Goal: Information Seeking & Learning: Find specific fact

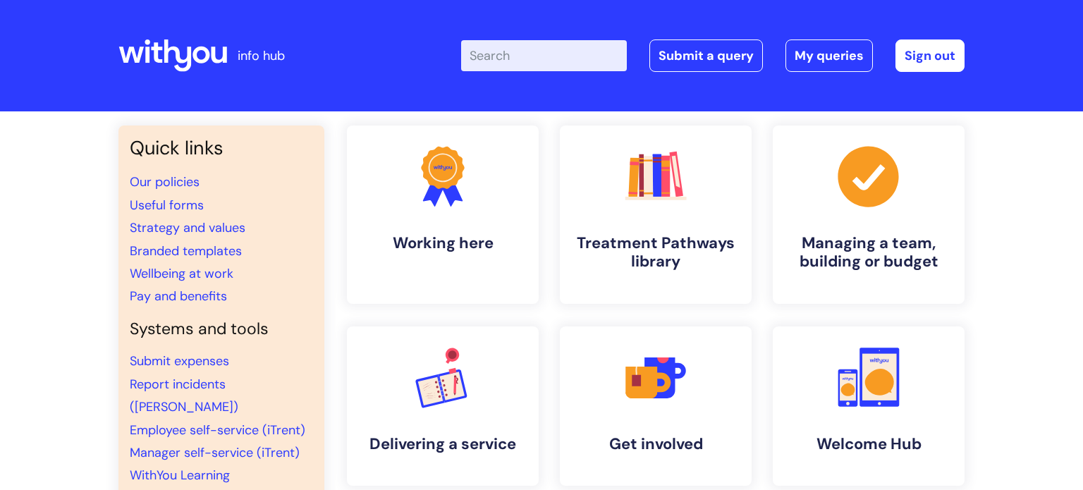
click at [558, 66] on input "Enter your search term here..." at bounding box center [544, 55] width 166 height 31
type input "dust"
click button "Search" at bounding box center [0, 0] width 0 height 0
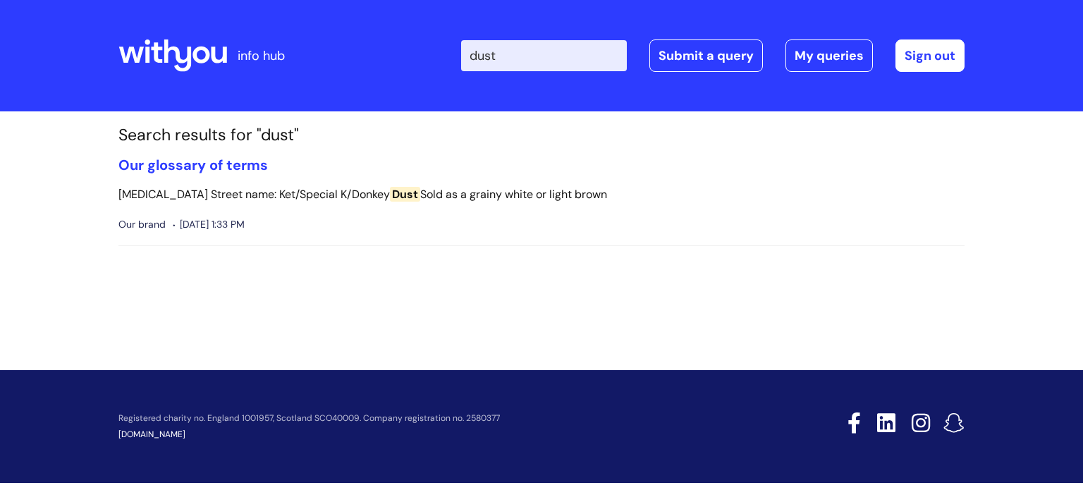
click at [459, 144] on h1 "Search results for "dust"" at bounding box center [541, 135] width 846 height 20
click at [509, 58] on input "dust" at bounding box center [544, 55] width 166 height 31
type input "d"
